Goal: Navigation & Orientation: Find specific page/section

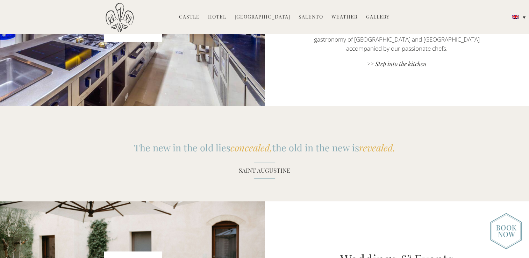
scroll to position [735, 0]
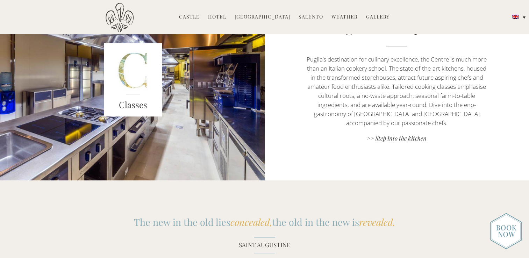
click at [223, 15] on link "Hotel" at bounding box center [217, 17] width 18 height 8
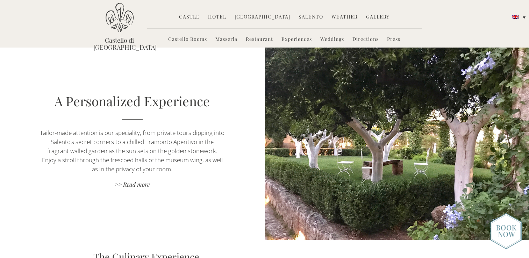
scroll to position [595, 0]
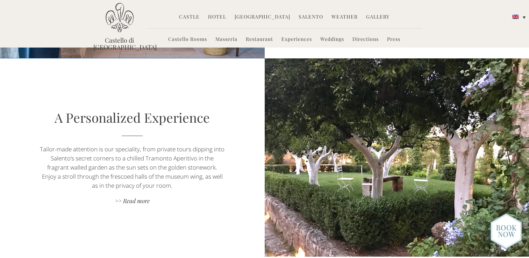
click at [255, 18] on link "[GEOGRAPHIC_DATA]" at bounding box center [263, 17] width 56 height 8
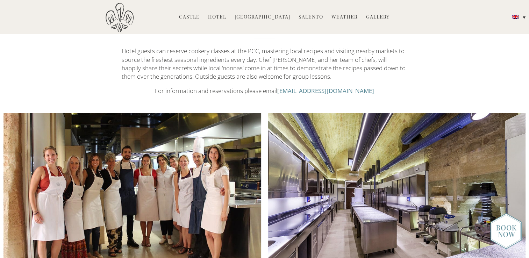
scroll to position [665, 0]
